Goal: Task Accomplishment & Management: Manage account settings

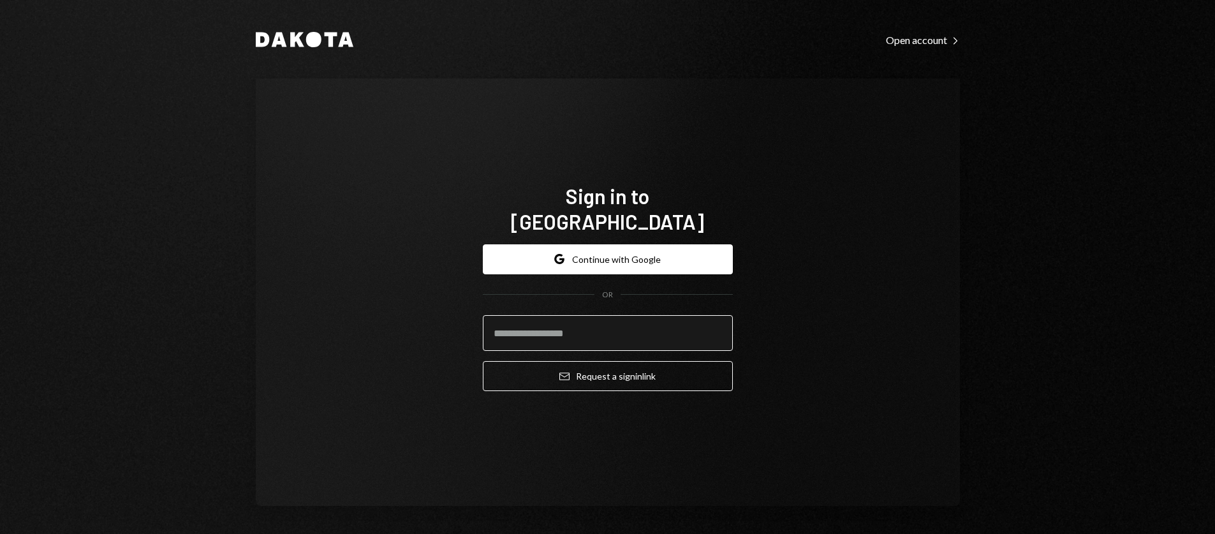
type input "*"
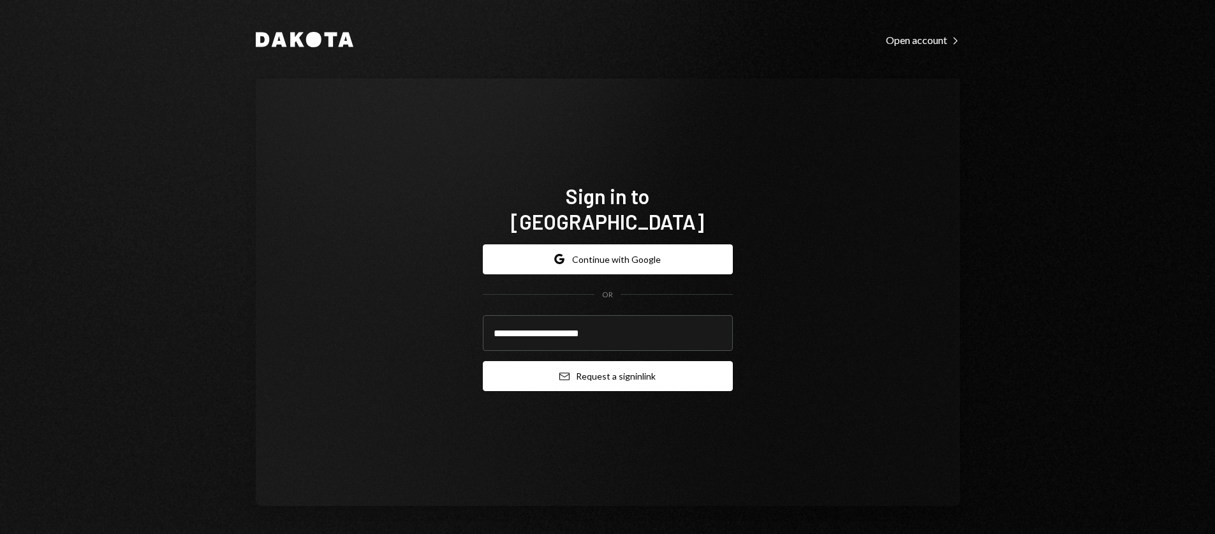
type input "**********"
click at [692, 361] on button "Email Request a sign in link" at bounding box center [608, 376] width 250 height 30
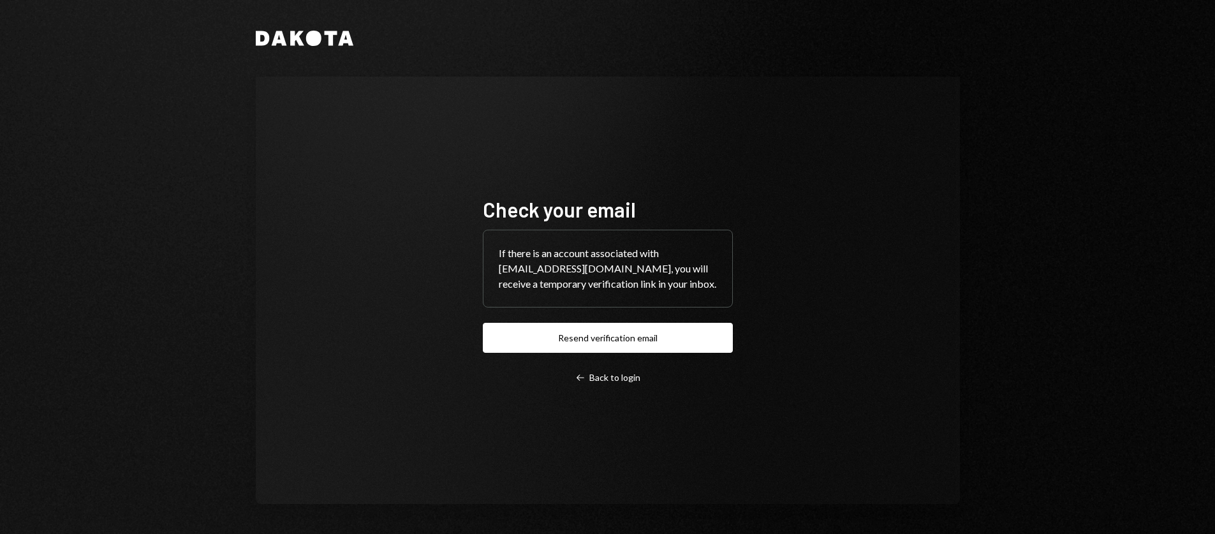
click at [555, 271] on div "If there is an account associated with [EMAIL_ADDRESS][DOMAIN_NAME], you will r…" at bounding box center [608, 268] width 249 height 77
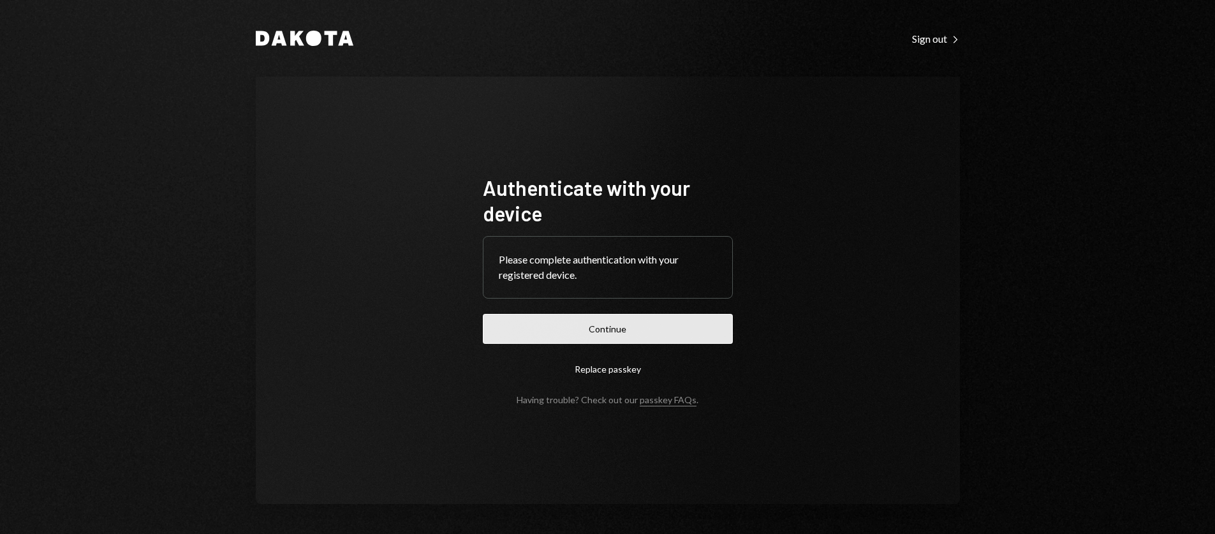
click at [663, 327] on button "Continue" at bounding box center [608, 329] width 250 height 30
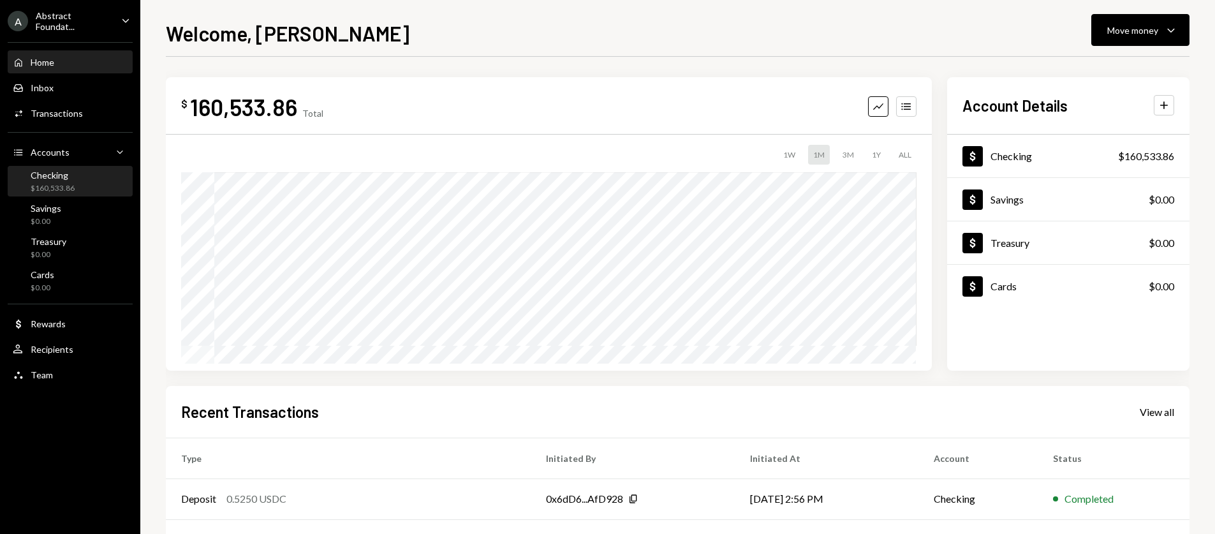
click at [84, 182] on div "Checking $160,533.86" at bounding box center [70, 182] width 115 height 24
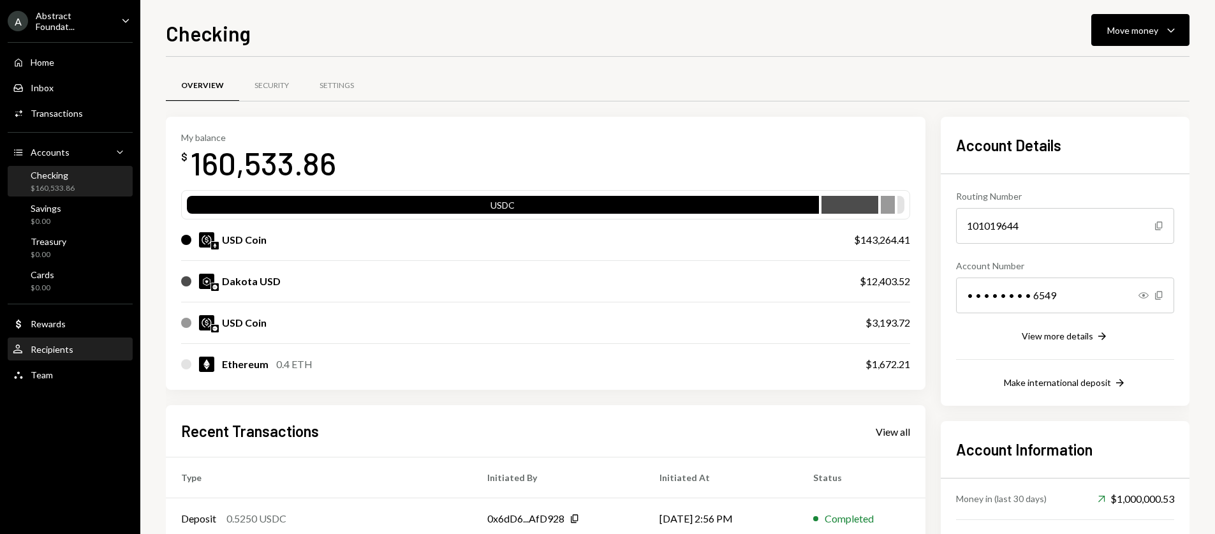
click at [100, 339] on div "User Recipients" at bounding box center [70, 350] width 115 height 22
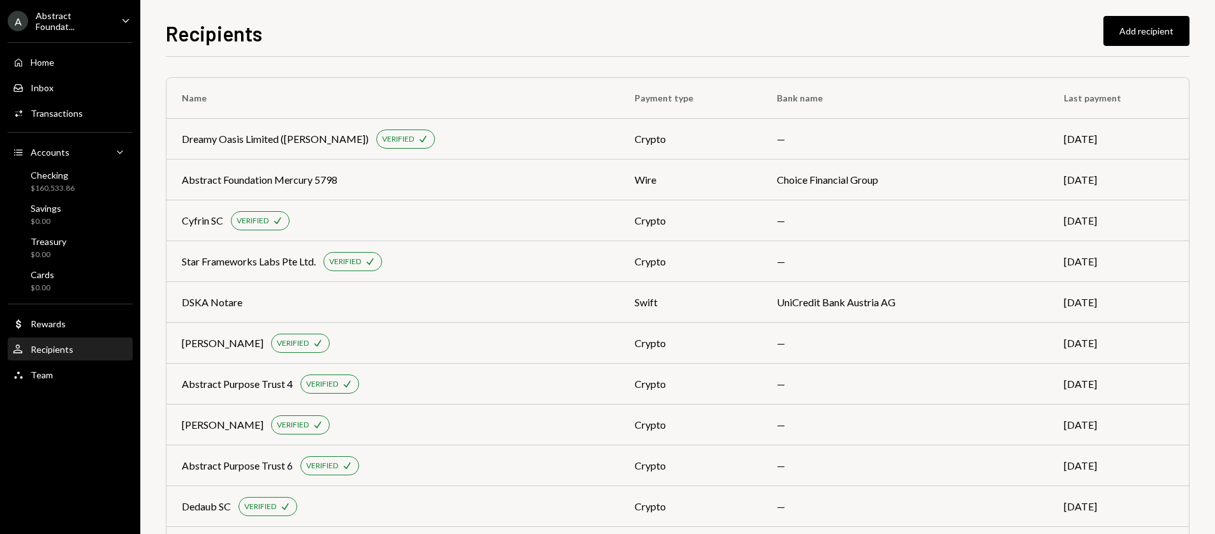
click at [137, 453] on div "A Abstract Foundat... Caret Down Home Home Inbox Inbox Activities Transactions …" at bounding box center [70, 267] width 140 height 534
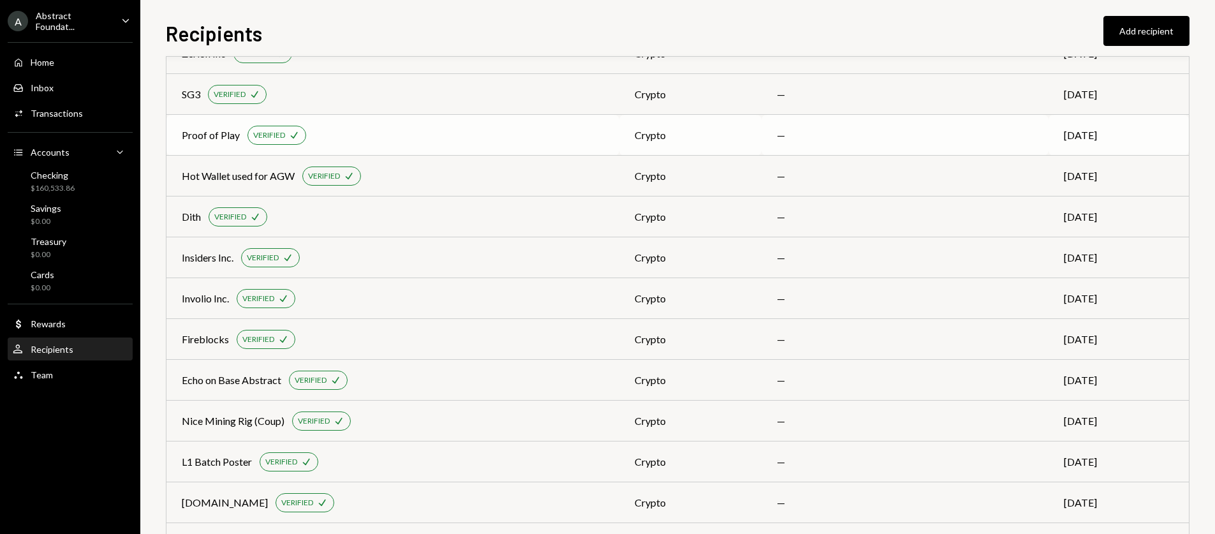
scroll to position [829, 0]
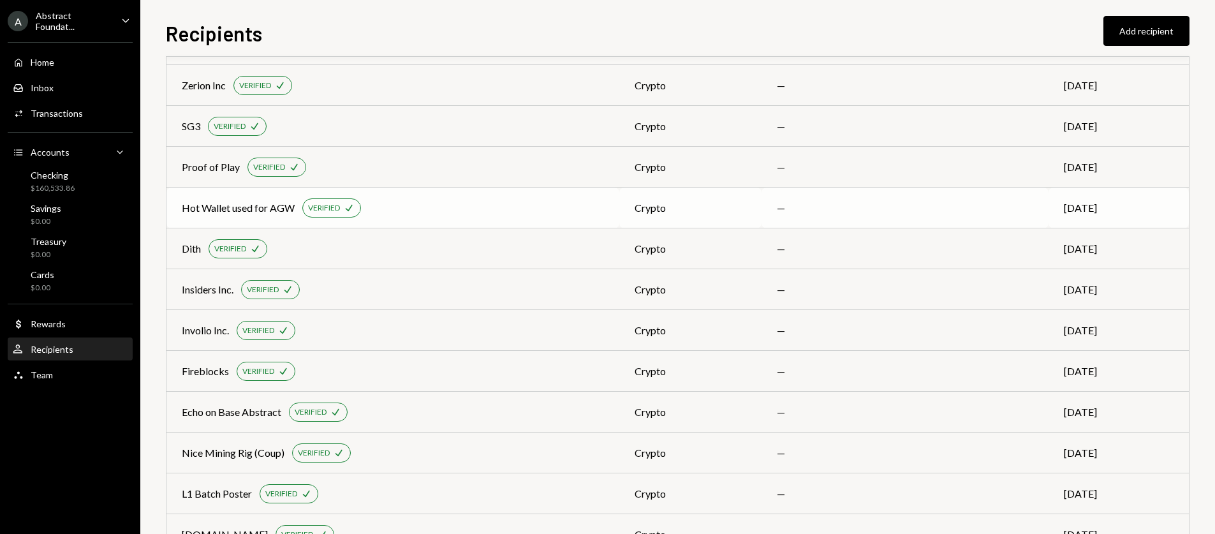
click at [440, 223] on td "Hot Wallet used for AGW VERIFIED Check" at bounding box center [392, 208] width 453 height 41
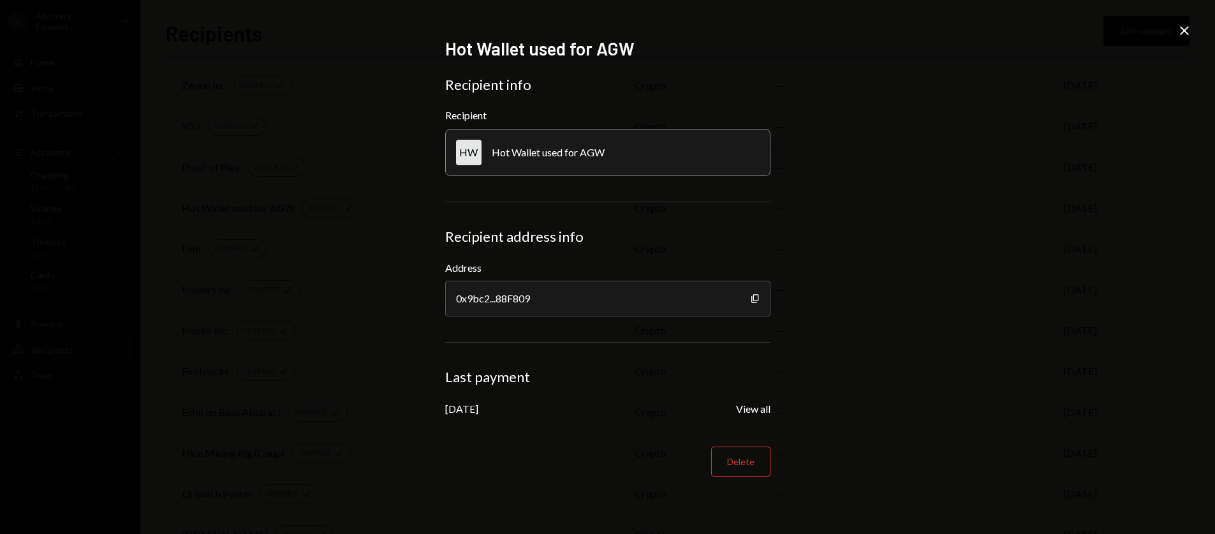
drag, startPoint x: 777, startPoint y: 332, endPoint x: 806, endPoint y: 318, distance: 32.0
click at [778, 332] on div "Hot Wallet used for AGW Recipient info Recipient HW Hot Wallet used for AGW Rec…" at bounding box center [608, 267] width 356 height 490
click at [1181, 26] on icon "Close" at bounding box center [1184, 30] width 15 height 15
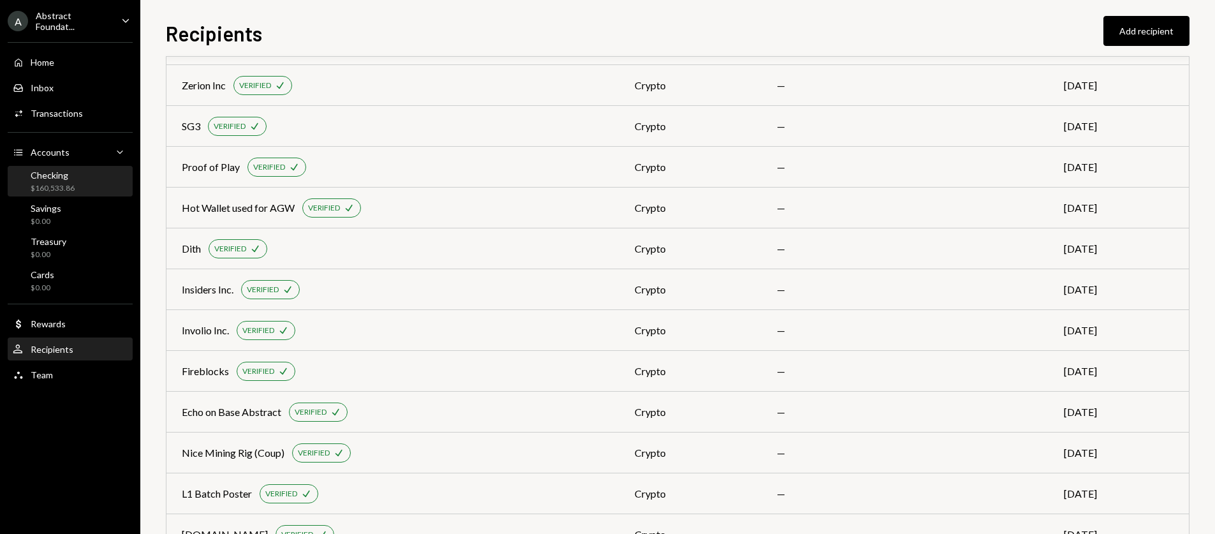
click at [55, 185] on div "$160,533.86" at bounding box center [53, 188] width 44 height 11
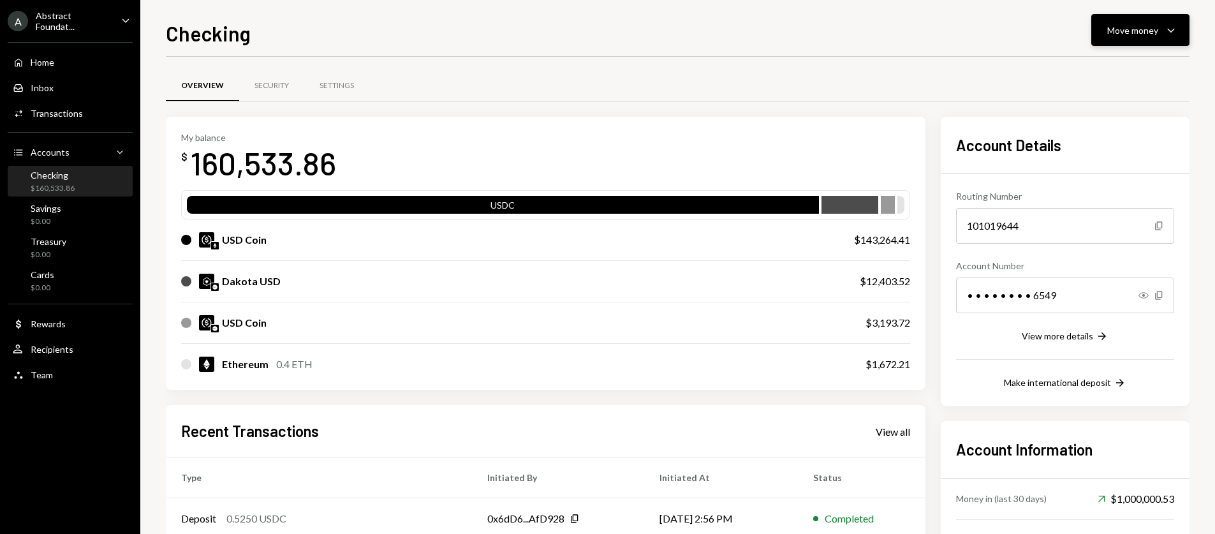
click at [1125, 31] on div "Move money" at bounding box center [1132, 30] width 51 height 13
click at [1105, 75] on div "Send" at bounding box center [1130, 68] width 93 height 13
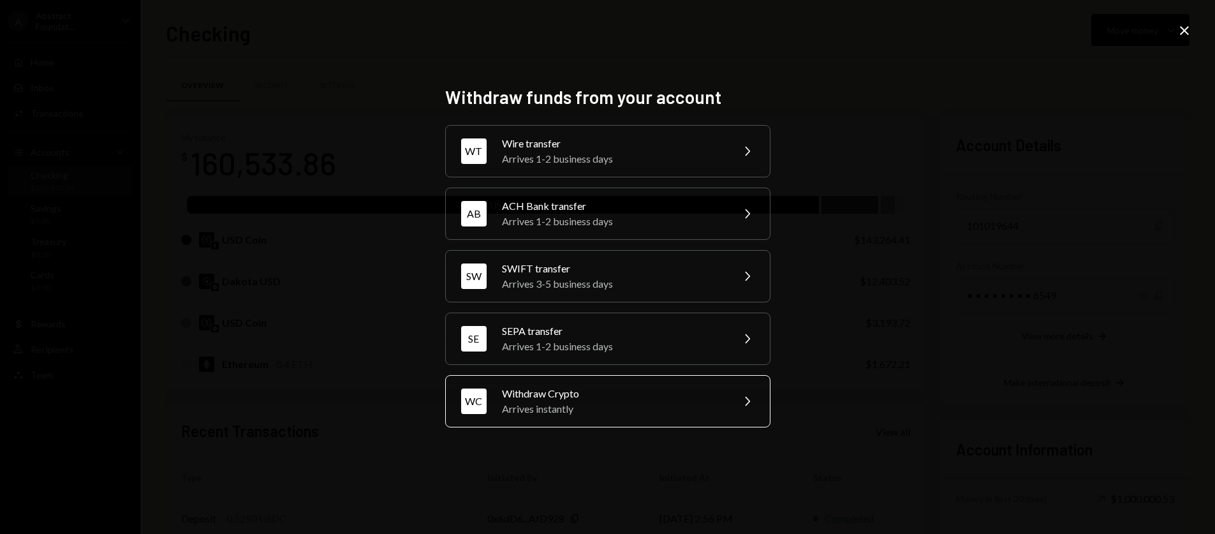
click at [656, 410] on div "Arrives instantly" at bounding box center [613, 408] width 222 height 15
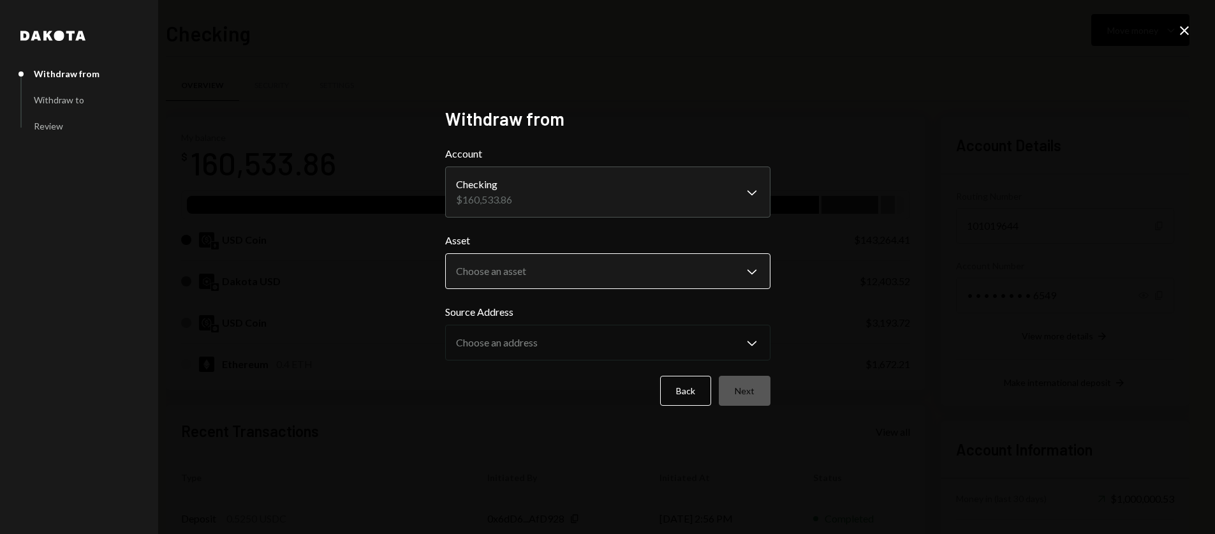
click at [619, 275] on body "A Abstract Foundat... Caret Down Home Home Inbox Inbox Activities Transactions …" at bounding box center [607, 267] width 1215 height 534
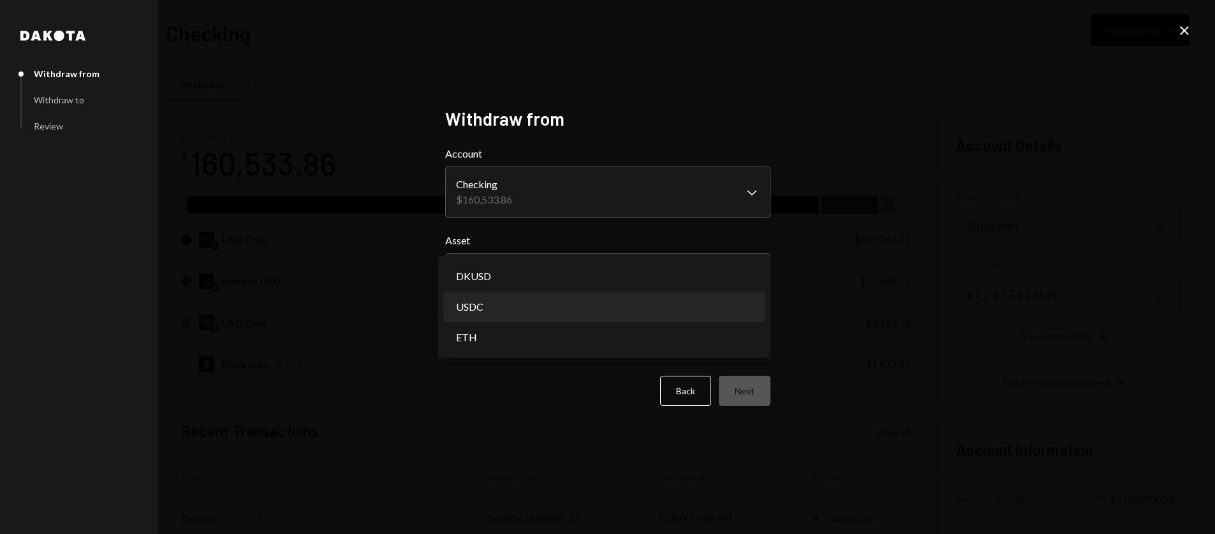
select select "****"
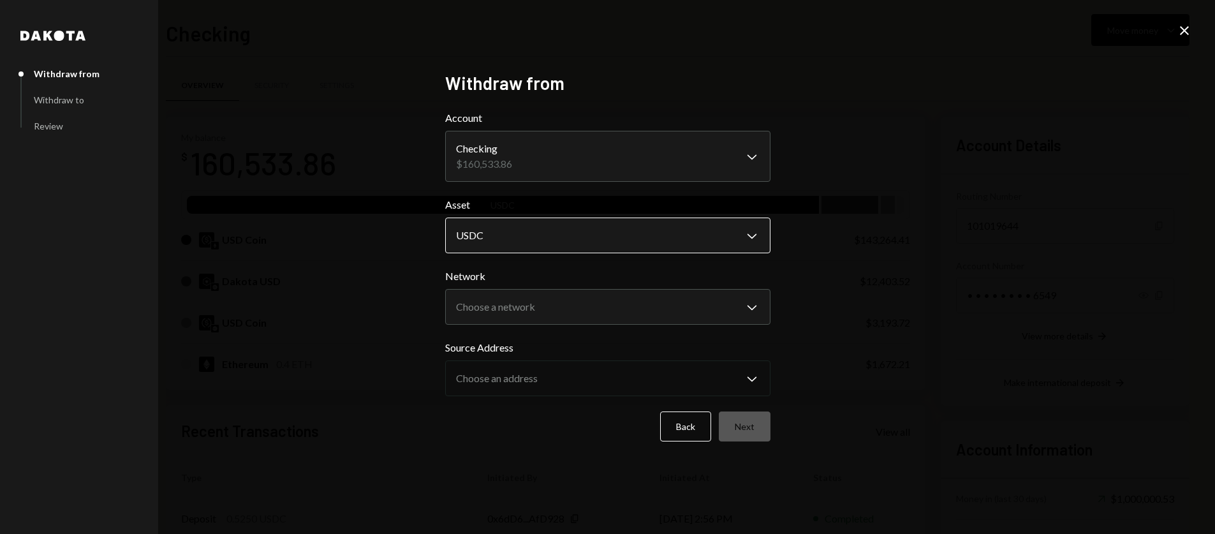
click at [582, 240] on body "A Abstract Foundat... Caret Down Home Home Inbox Inbox Activities Transactions …" at bounding box center [607, 267] width 1215 height 534
click at [627, 313] on body "A Abstract Foundat... Caret Down Home Home Inbox Inbox Activities Transactions …" at bounding box center [607, 267] width 1215 height 534
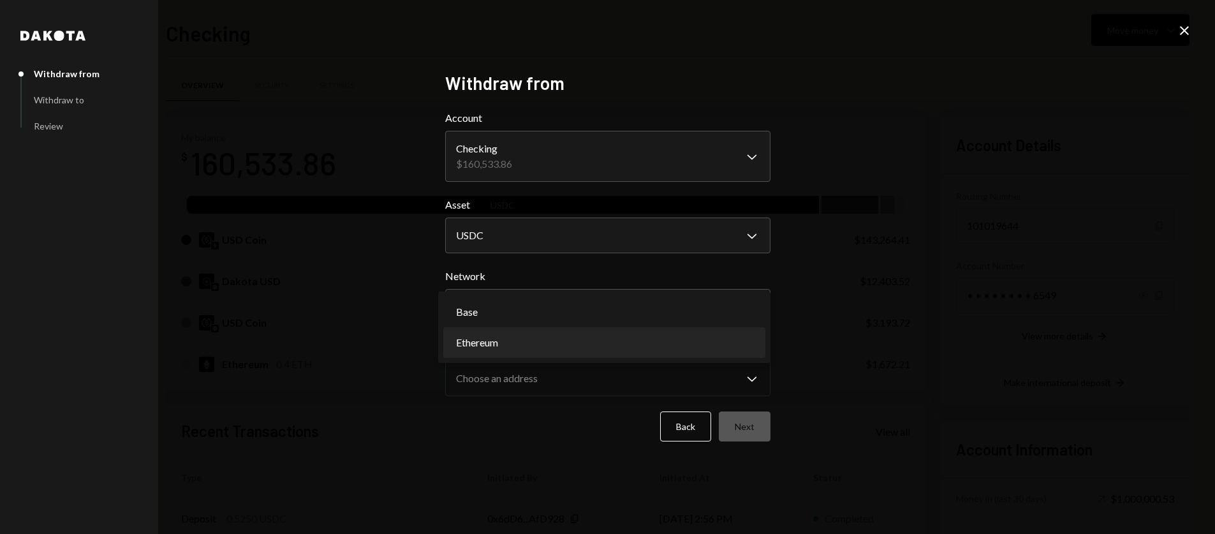
select select "**********"
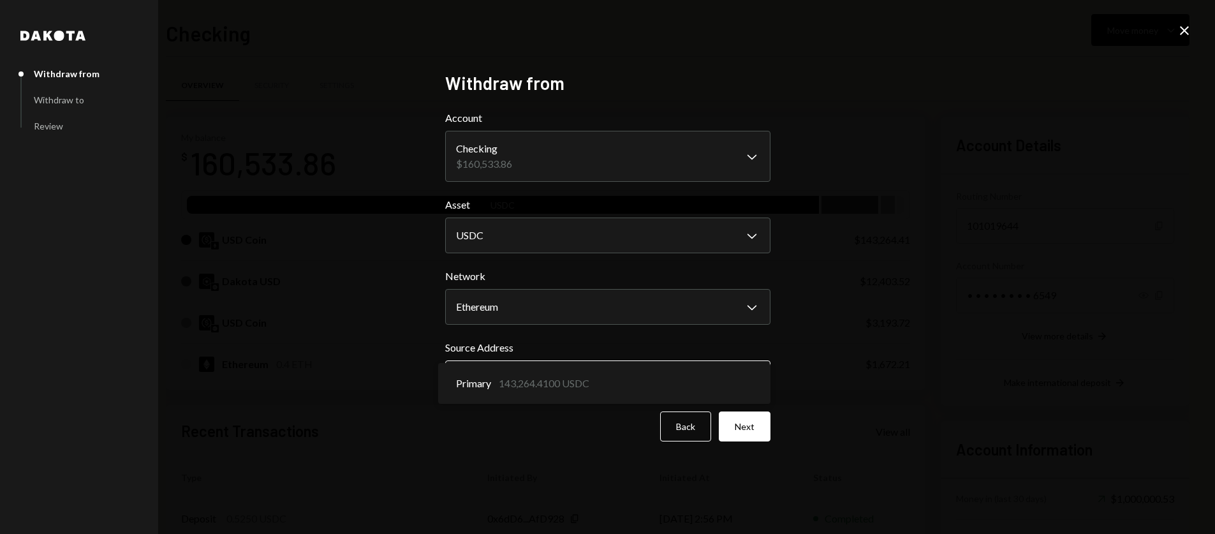
click at [600, 381] on body "A Abstract Foundat... Caret Down Home Home Inbox Inbox Activities Transactions …" at bounding box center [607, 267] width 1215 height 534
click at [735, 421] on button "Next" at bounding box center [745, 426] width 52 height 30
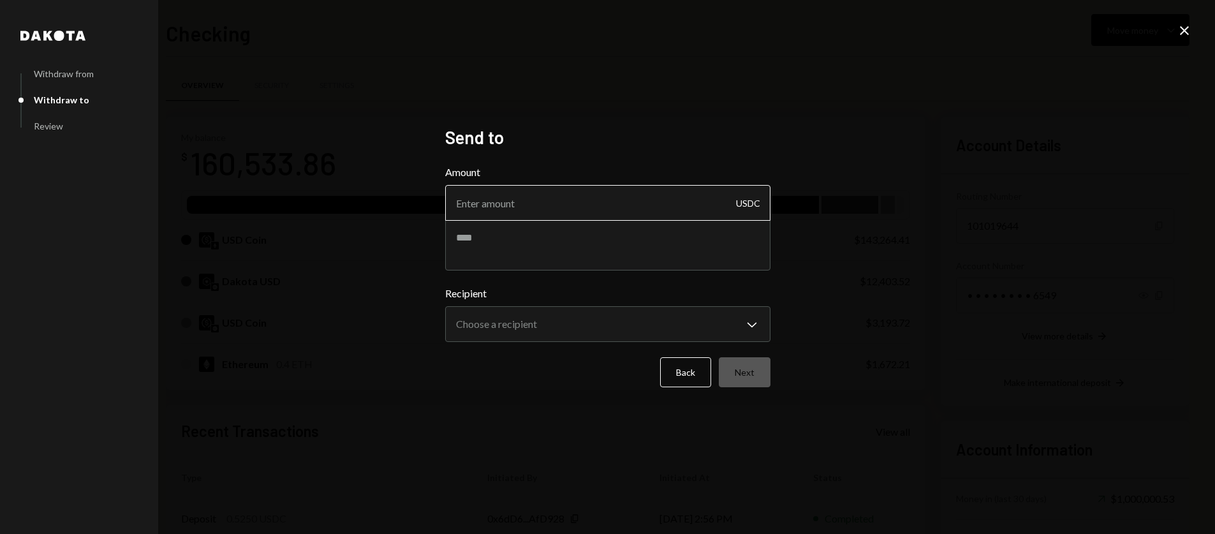
click at [568, 208] on input "Amount" at bounding box center [607, 203] width 325 height 36
type input "50000"
type textarea "**********"
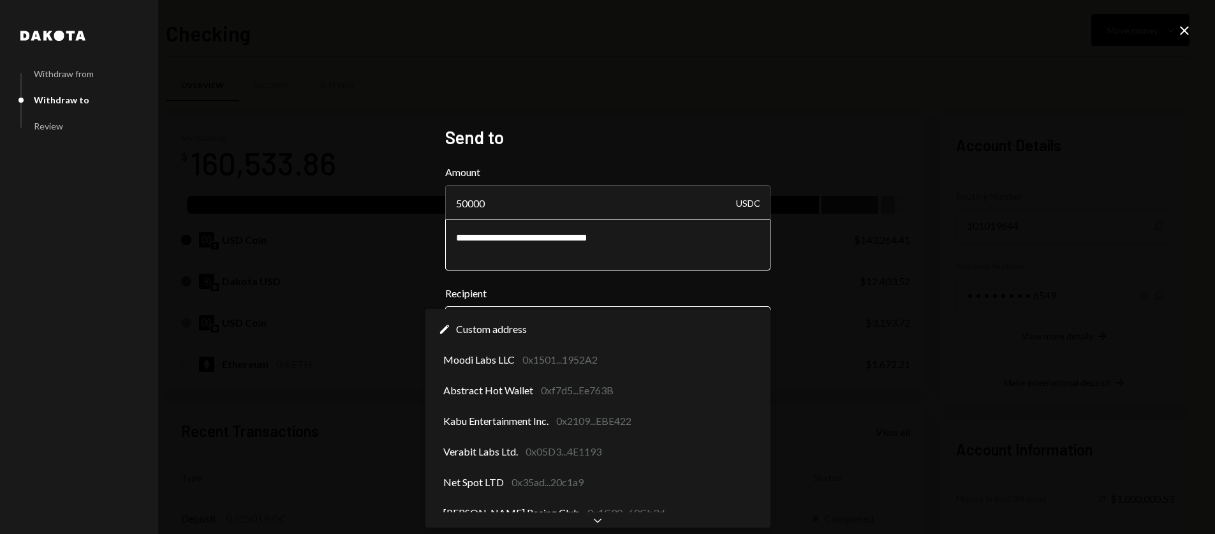
click at [593, 321] on body "A Abstract Foundat... Caret Down Home Home Inbox Inbox Activities Transactions …" at bounding box center [607, 267] width 1215 height 534
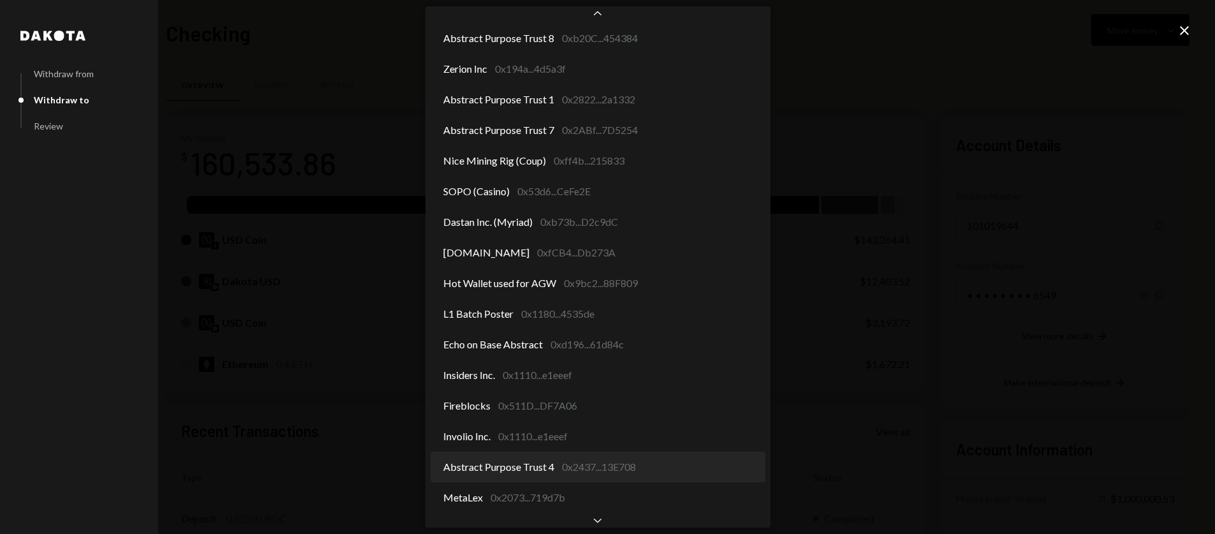
scroll to position [586, 0]
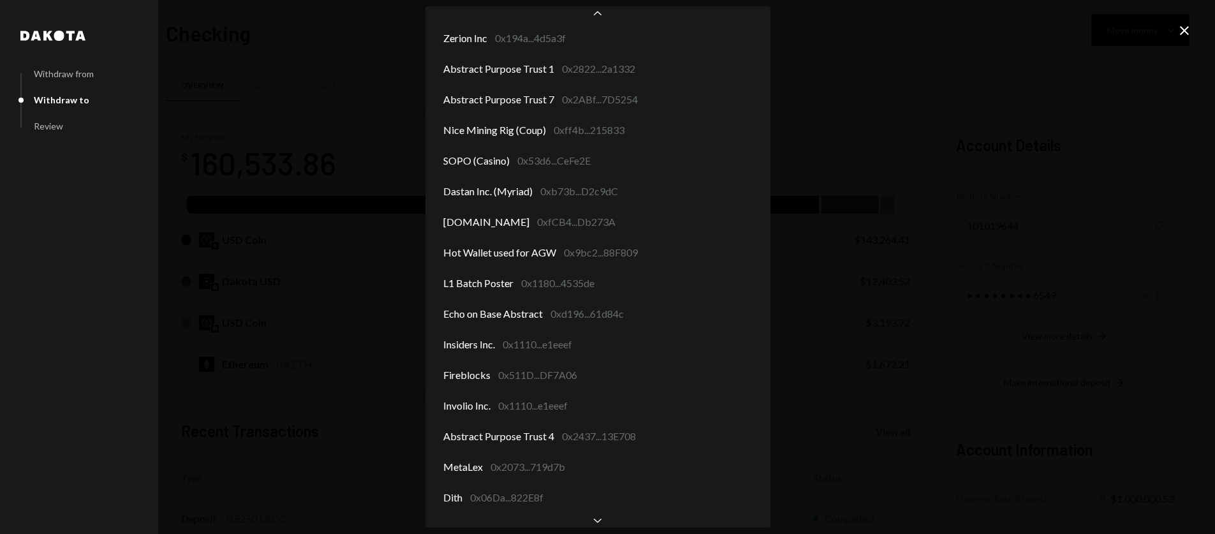
select select "**********"
drag, startPoint x: 604, startPoint y: 253, endPoint x: 795, endPoint y: 189, distance: 201.5
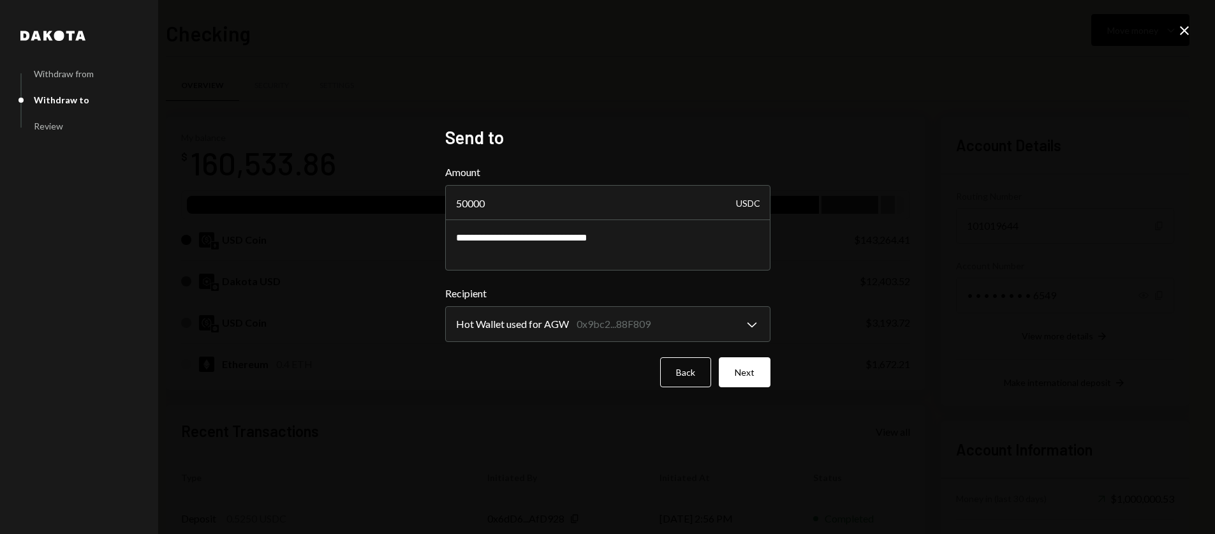
click at [757, 369] on button "Next" at bounding box center [745, 372] width 52 height 30
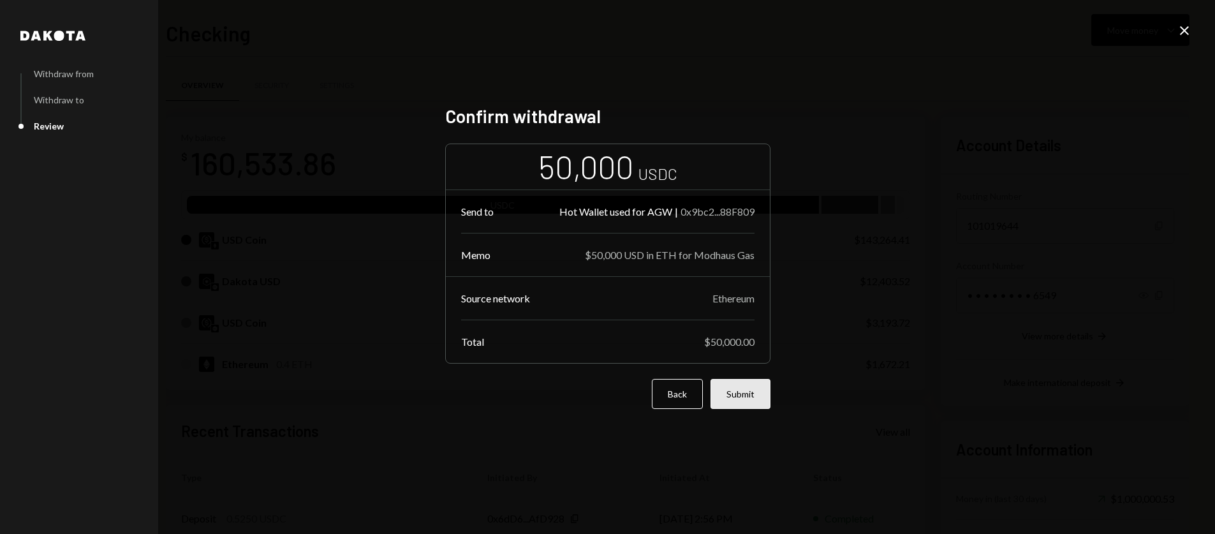
click at [739, 393] on button "Submit" at bounding box center [741, 394] width 60 height 30
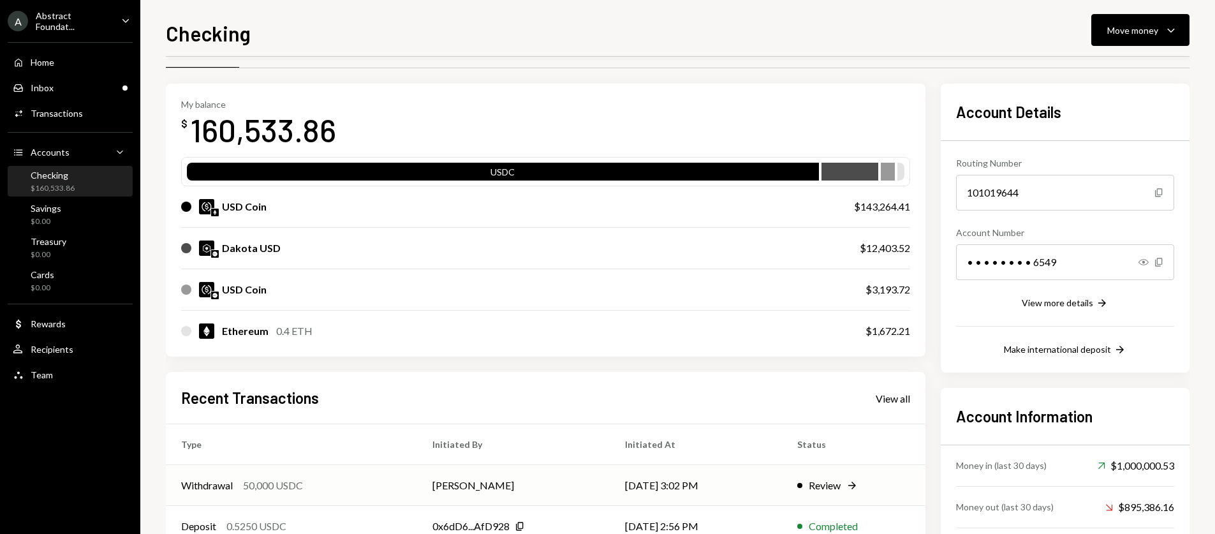
scroll to position [128, 0]
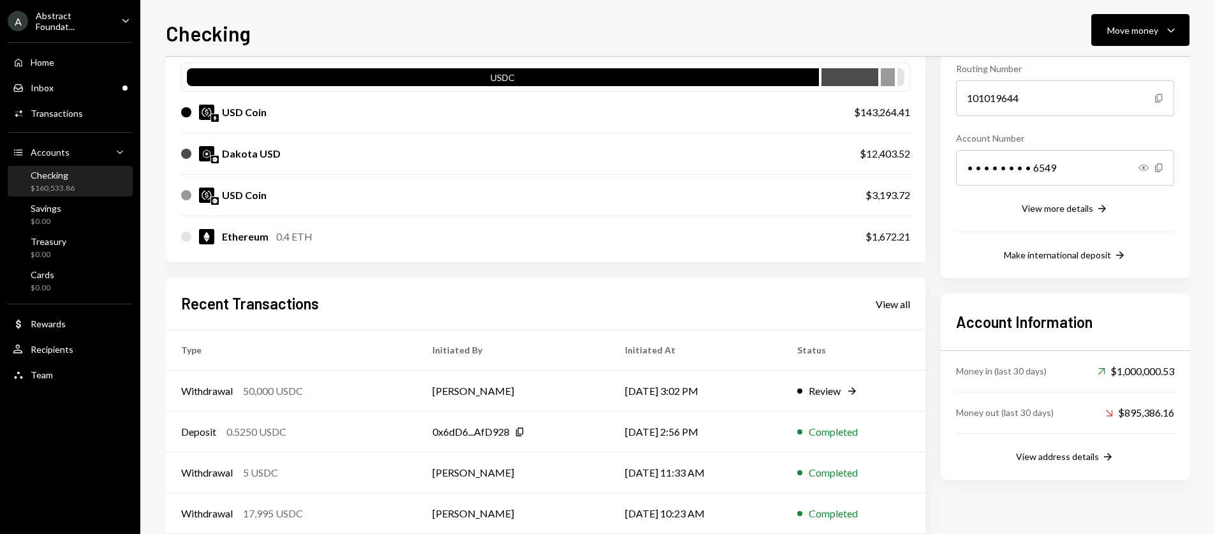
click at [637, 309] on div "Recent Transactions View all" at bounding box center [545, 303] width 729 height 21
click at [366, 399] on td "Withdrawal 50,000 USDC" at bounding box center [291, 391] width 251 height 41
